Goal: Information Seeking & Learning: Learn about a topic

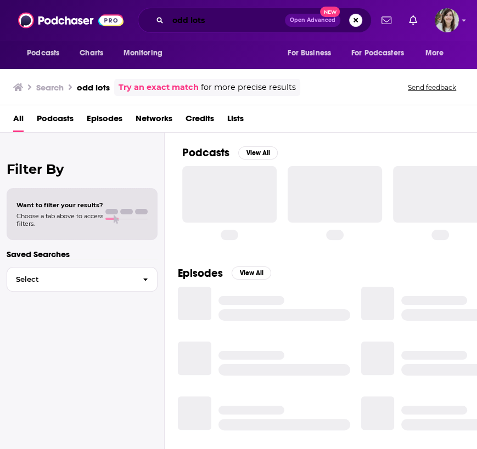
click at [192, 21] on input "odd lots" at bounding box center [226, 21] width 117 height 18
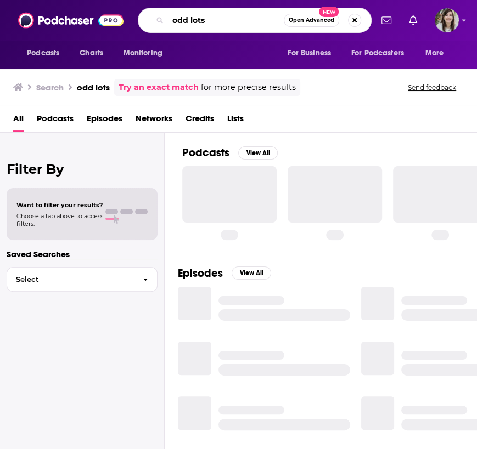
click at [192, 21] on input "odd lots" at bounding box center [226, 21] width 116 height 18
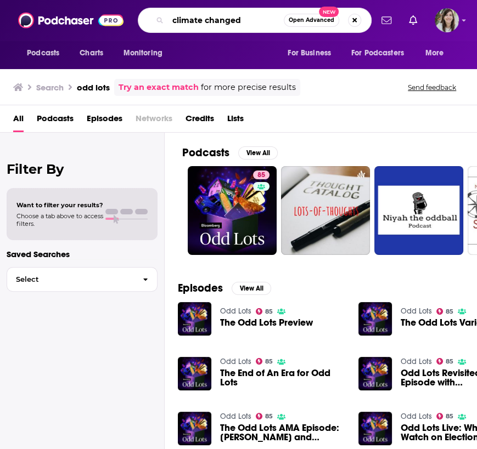
type input "climate changed"
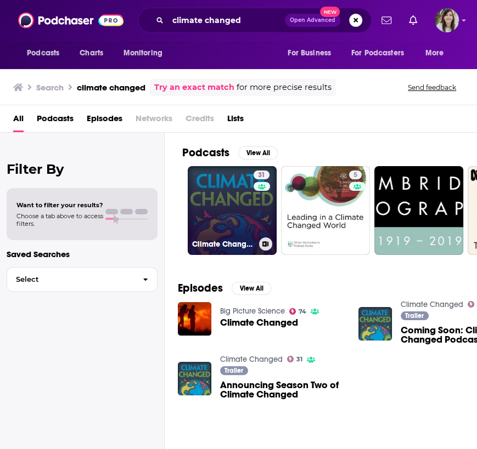
click at [216, 196] on link "31 Climate Changed" at bounding box center [232, 210] width 89 height 89
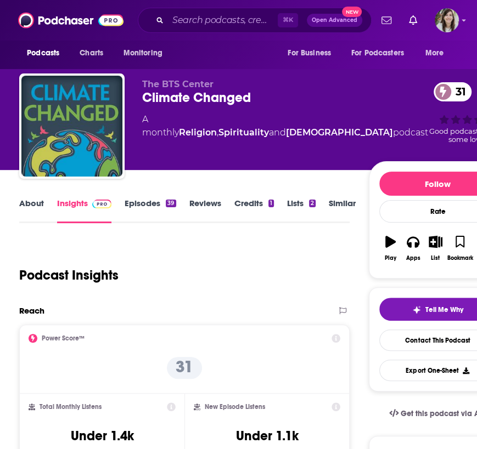
scroll to position [17, 0]
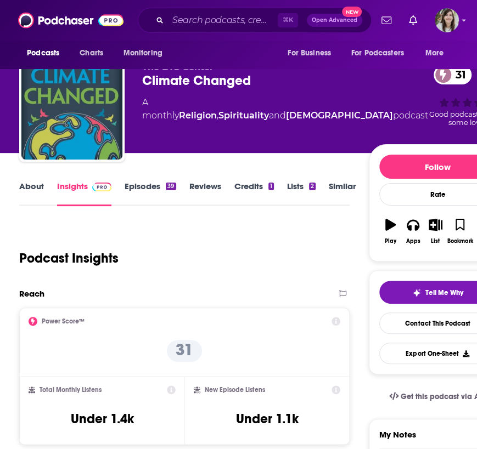
click at [35, 184] on link "About" at bounding box center [31, 193] width 25 height 25
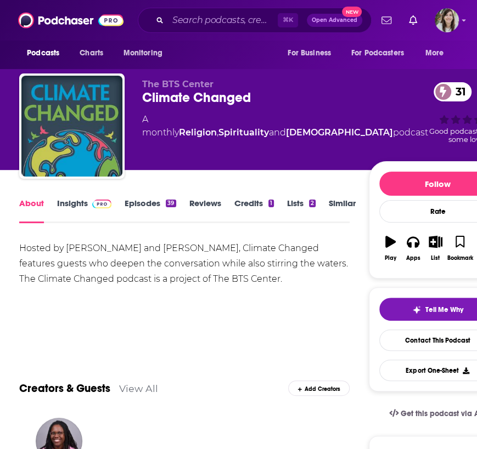
click at [139, 203] on link "Episodes 39" at bounding box center [150, 210] width 51 height 25
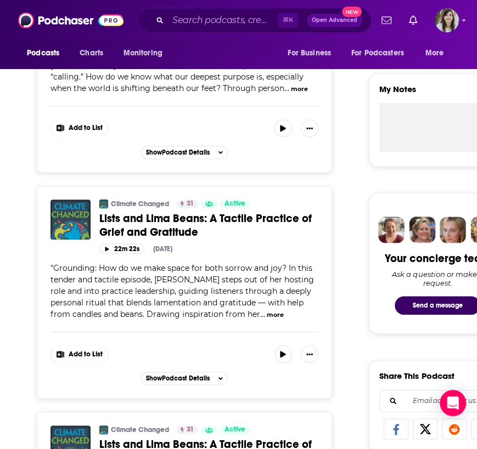
scroll to position [360, 0]
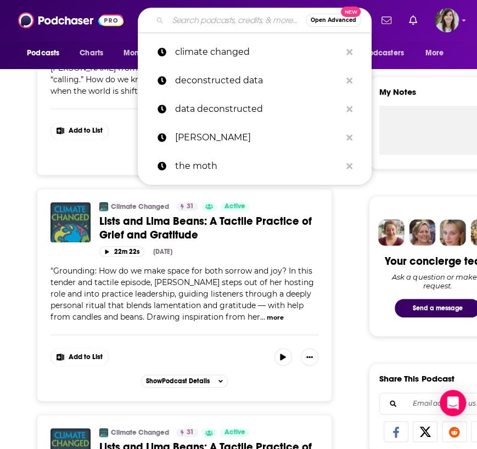
click at [214, 20] on input "Search podcasts, credits, & more..." at bounding box center [237, 21] width 138 height 18
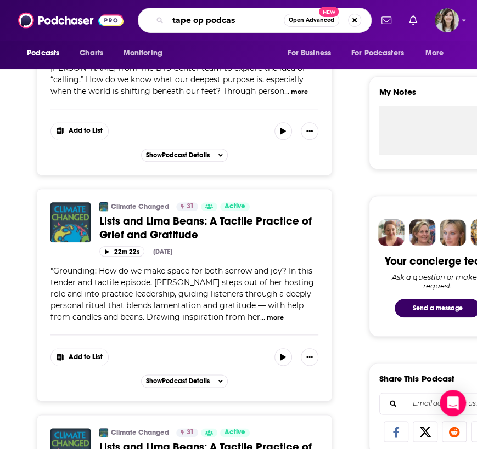
type input "tape op podcast"
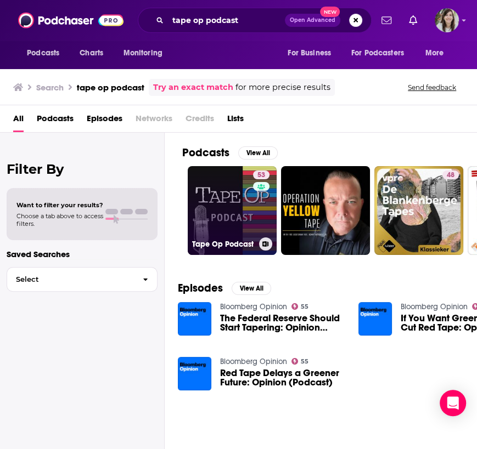
click at [216, 195] on link "53 Tape Op Podcast" at bounding box center [232, 210] width 89 height 89
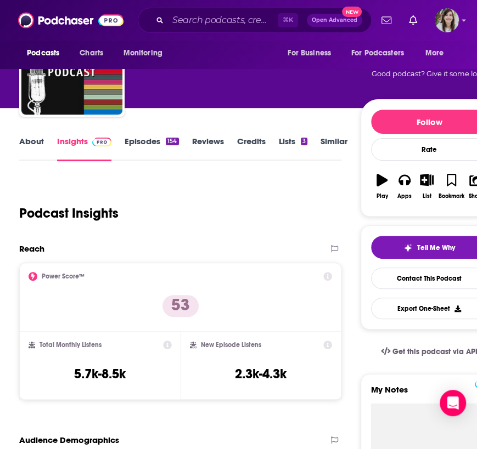
scroll to position [61, 0]
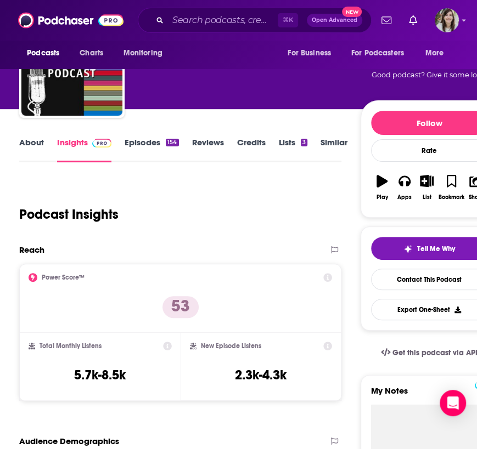
click at [129, 139] on link "Episodes 154" at bounding box center [152, 149] width 54 height 25
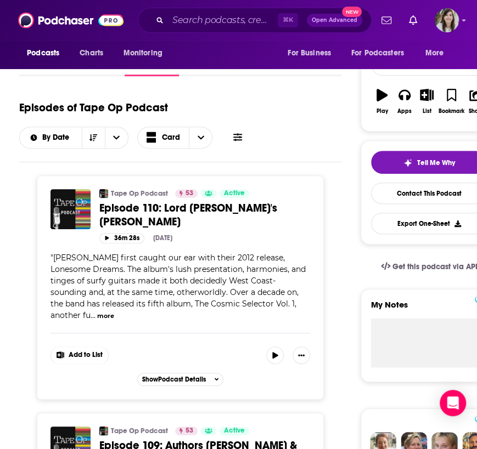
scroll to position [132, 0]
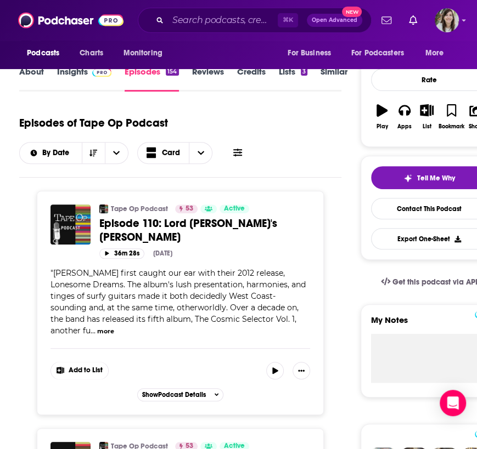
click at [35, 74] on link "About" at bounding box center [31, 78] width 25 height 25
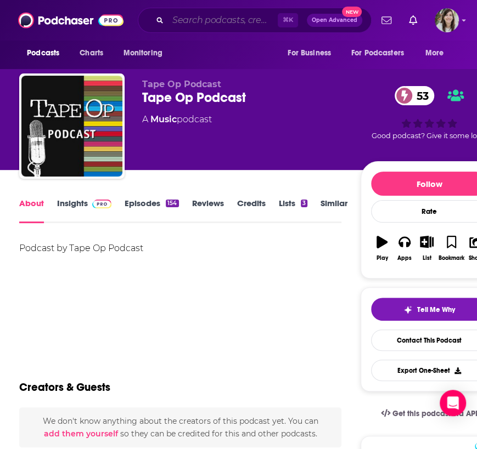
click at [193, 20] on input "Search podcasts, credits, & more..." at bounding box center [223, 21] width 110 height 18
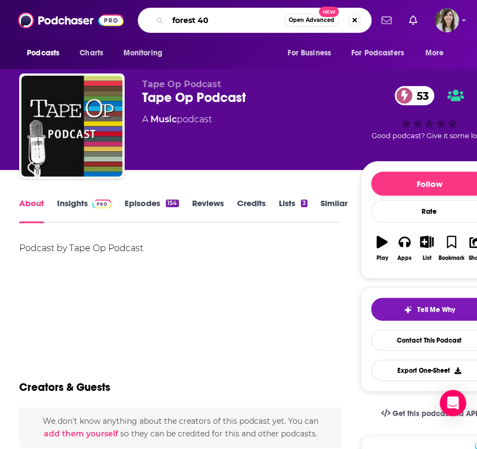
type input "forest 404"
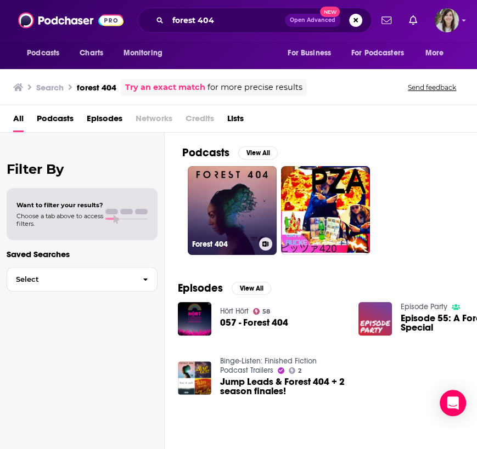
click at [228, 177] on link "Forest 404" at bounding box center [232, 210] width 89 height 89
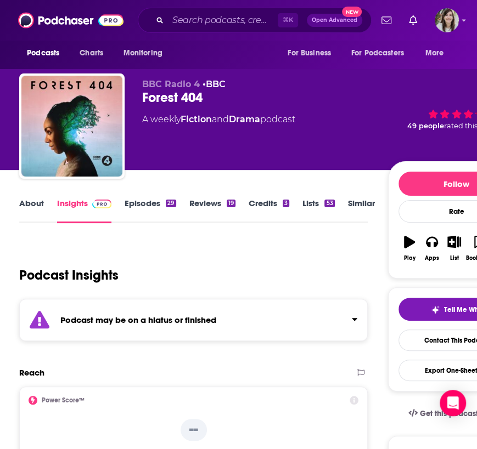
click at [31, 206] on link "About" at bounding box center [31, 210] width 25 height 25
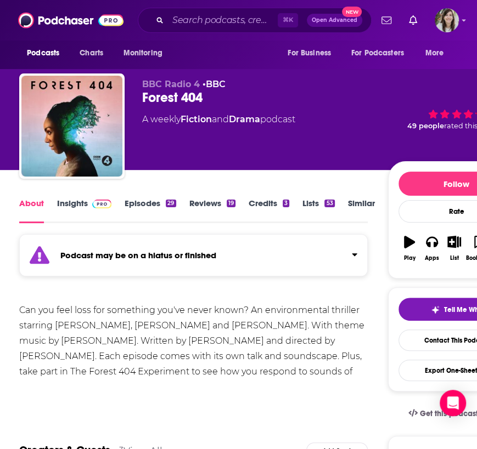
scroll to position [44, 0]
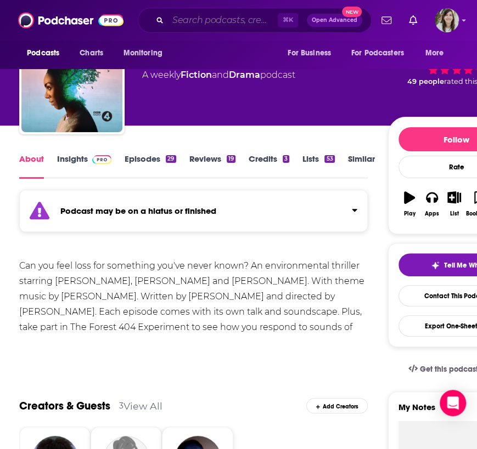
click at [218, 20] on input "Search podcasts, credits, & more..." at bounding box center [223, 21] width 110 height 18
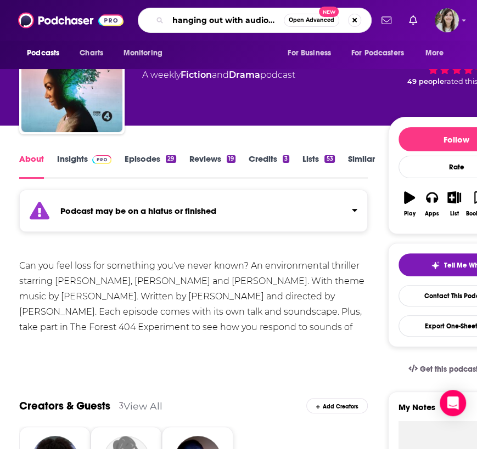
scroll to position [0, 0]
type input "hanging out with audiophiles"
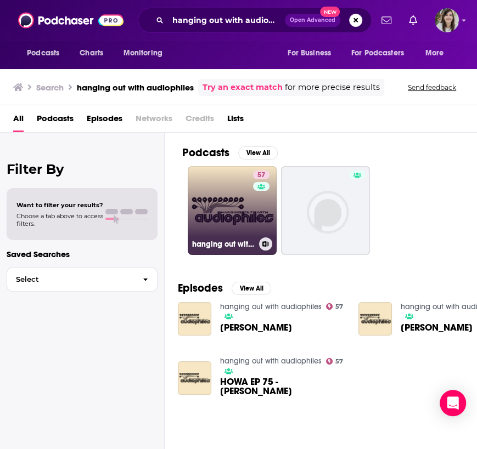
click at [228, 184] on link "57 hanging out with audiophiles" at bounding box center [232, 210] width 89 height 89
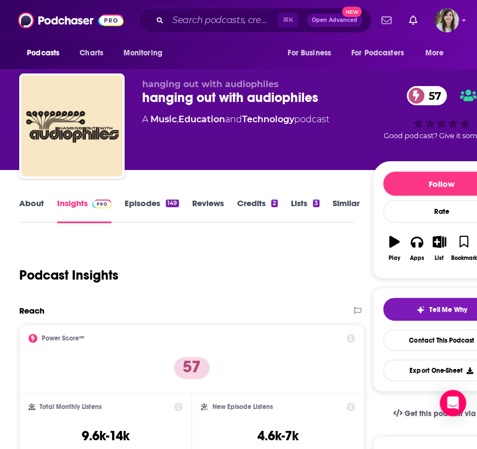
click at [141, 206] on link "Episodes 149" at bounding box center [152, 210] width 54 height 25
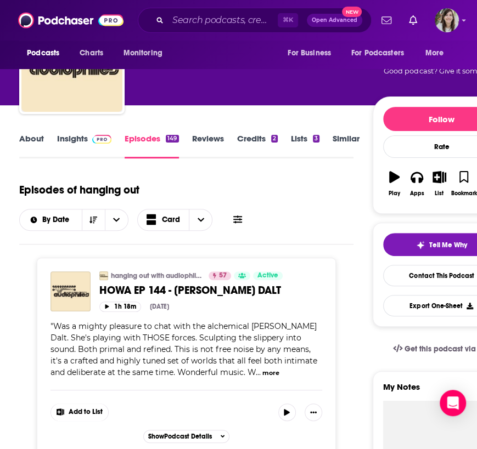
scroll to position [67, 0]
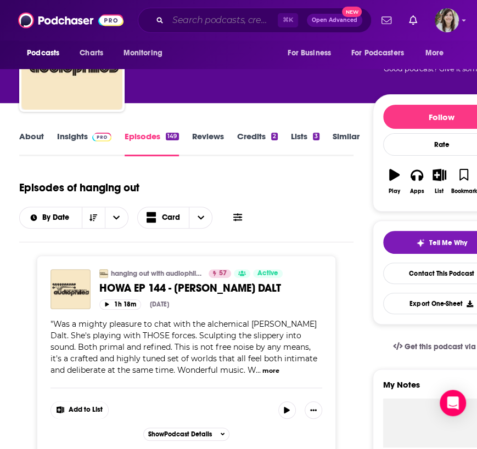
click at [245, 13] on input "Search podcasts, credits, & more..." at bounding box center [223, 21] width 110 height 18
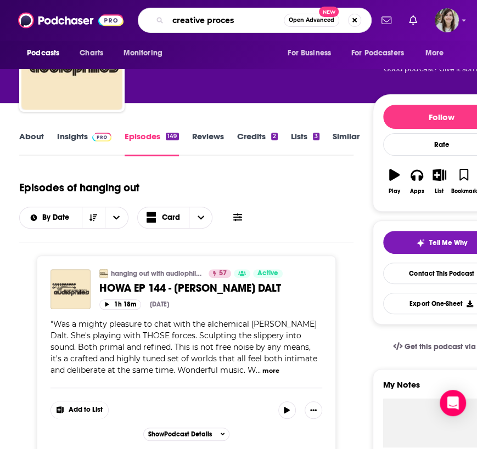
type input "creative process"
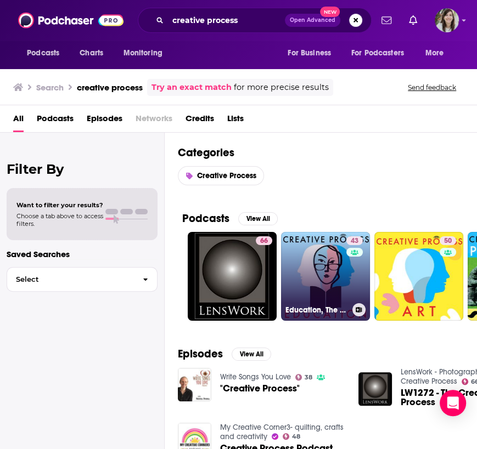
click at [339, 285] on link "43 Education, The Creative Process: Educators, Writers, Artists, Activists Talk…" at bounding box center [325, 276] width 89 height 89
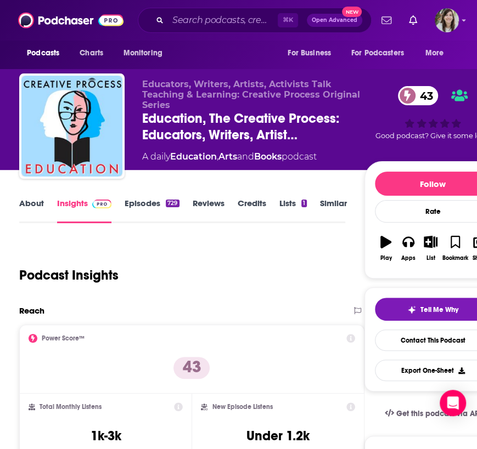
click at [141, 207] on link "Episodes 729" at bounding box center [152, 210] width 54 height 25
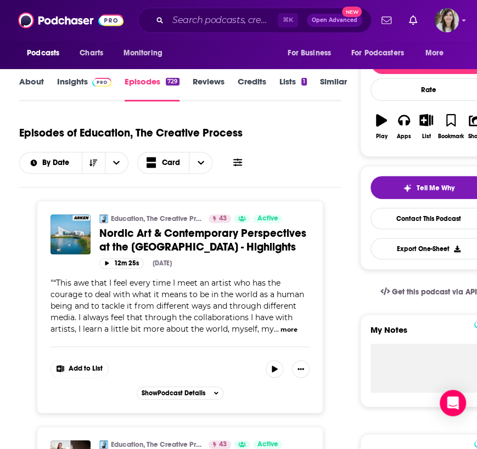
scroll to position [158, 0]
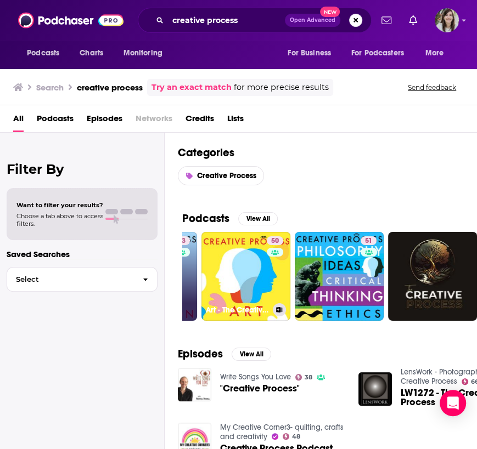
scroll to position [0, 185]
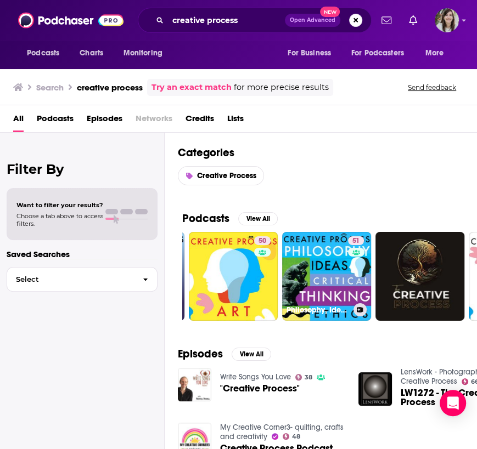
click at [318, 274] on link "51 Philosophy, Ideas, Critical Thinking, Ethics & Morality: The Creative Proces…" at bounding box center [326, 276] width 89 height 89
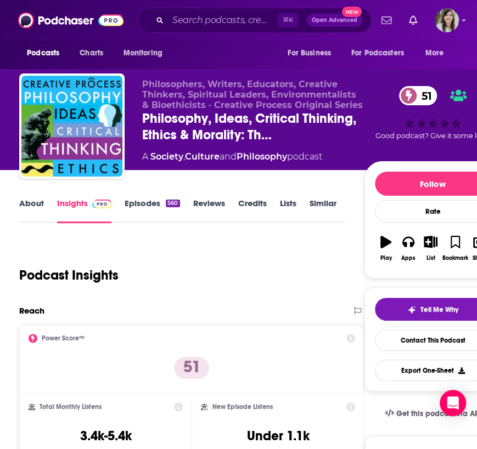
click at [143, 202] on link "Episodes 560" at bounding box center [152, 210] width 55 height 25
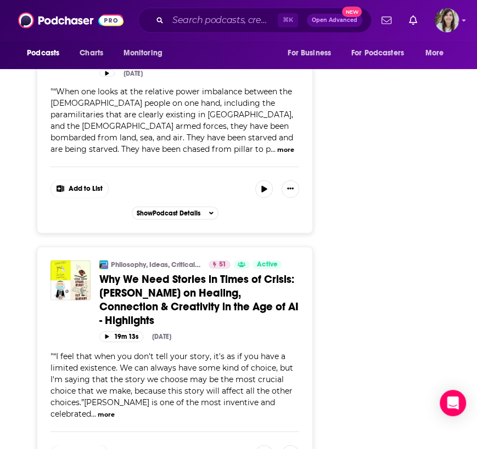
scroll to position [1333, 0]
